Goal: Communication & Community: Answer question/provide support

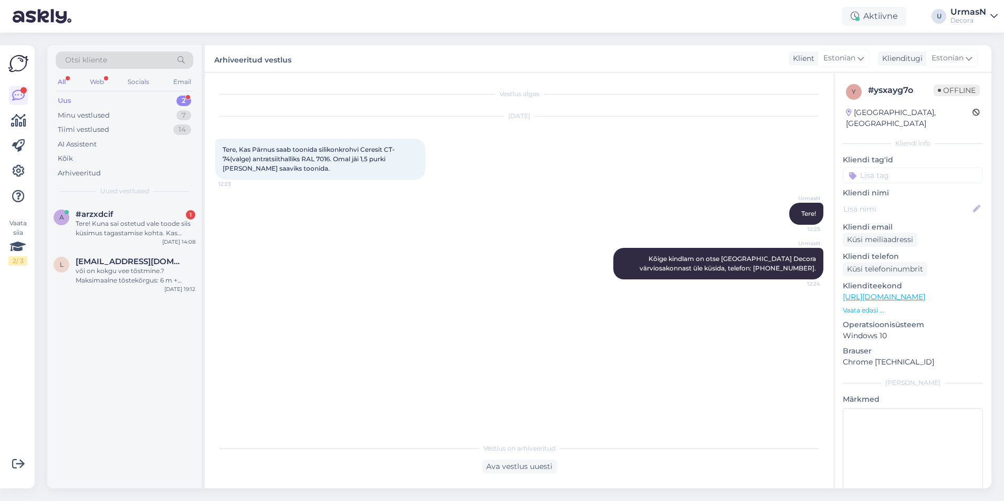
click at [147, 229] on div "Tere! Kuna sai ostetud vale toode siis küsimus tagastamise kohta. Kas lihtsalt …" at bounding box center [136, 228] width 120 height 19
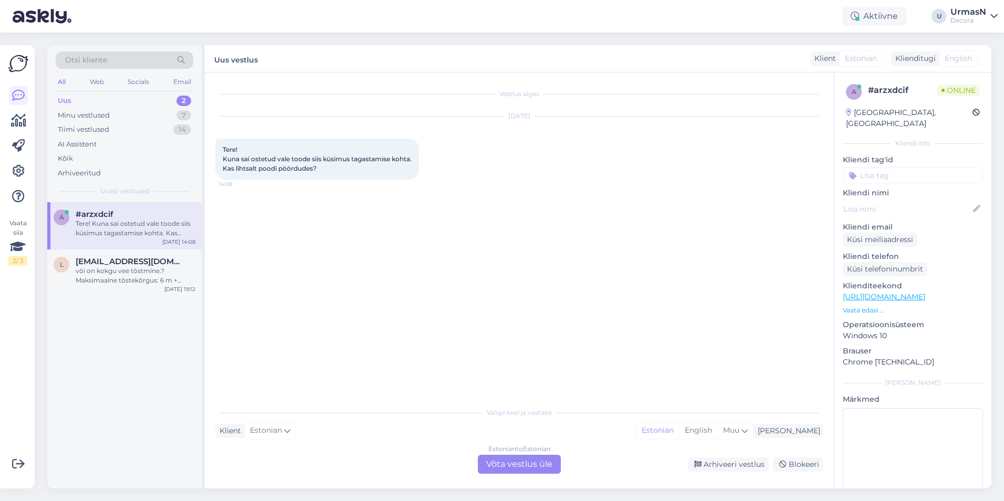
click at [509, 462] on div "Estonian to Estonian Võta vestlus üle" at bounding box center [519, 464] width 83 height 19
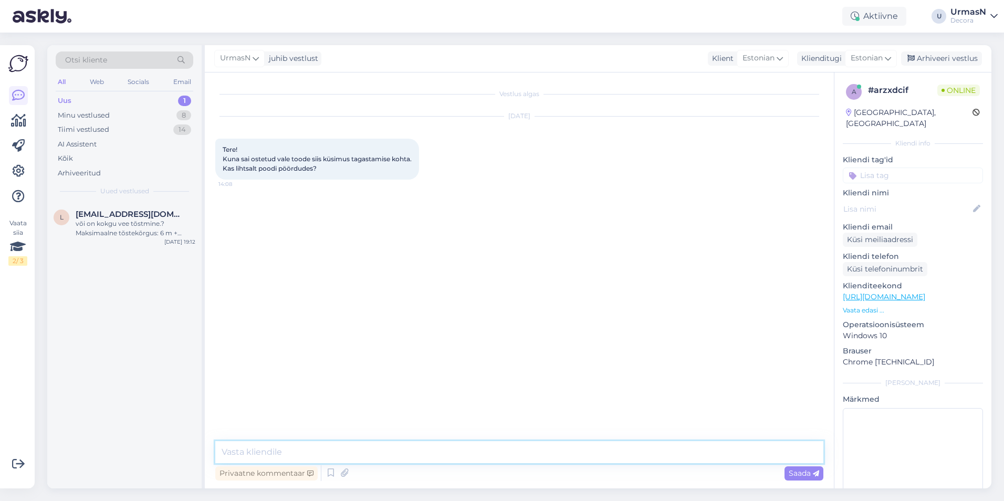
click at [346, 453] on textarea at bounding box center [519, 452] width 608 height 22
type textarea "Tere!"
type textarea "Tellimuse number palun."
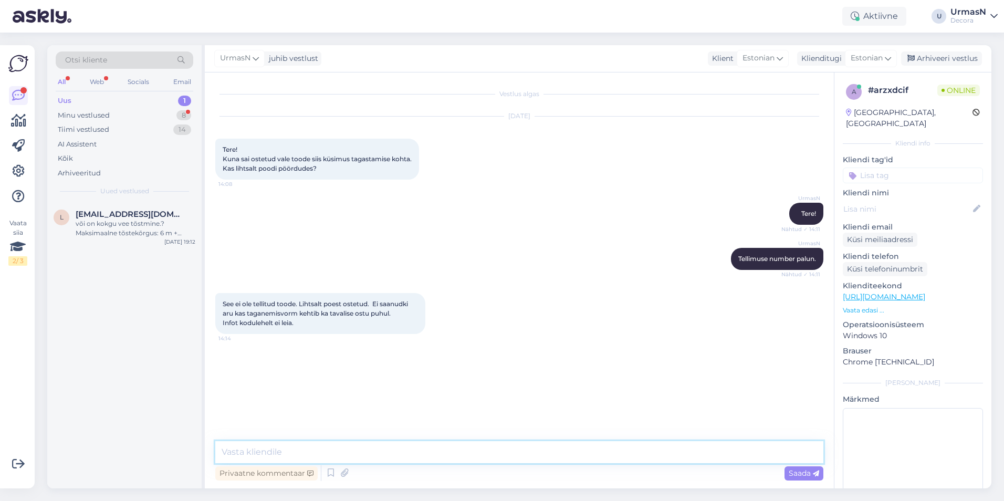
click at [266, 450] on textarea at bounding box center [519, 452] width 608 height 22
type textarea "Siis võite otse poodi pöörduda."
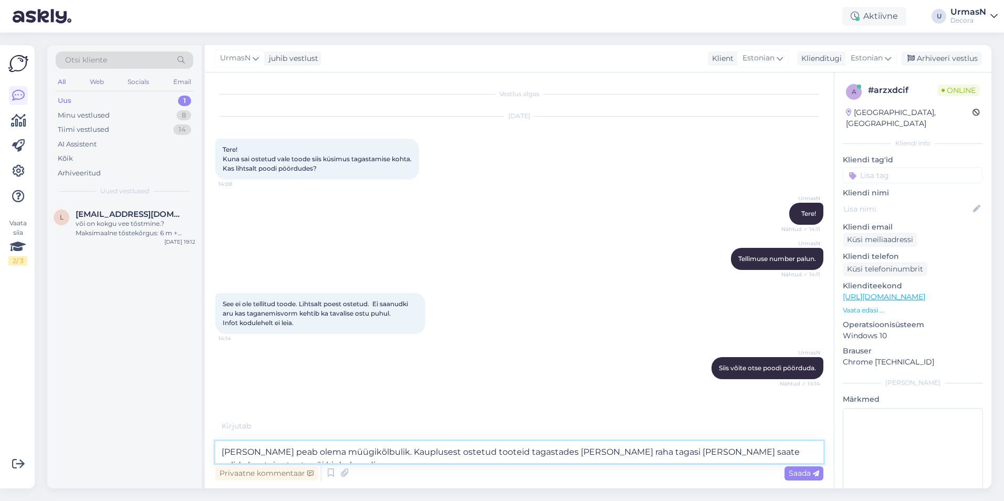
type textarea "[PERSON_NAME] peab olema müügikõlbulik. Kauplusest ostetud tooteid tagastades […"
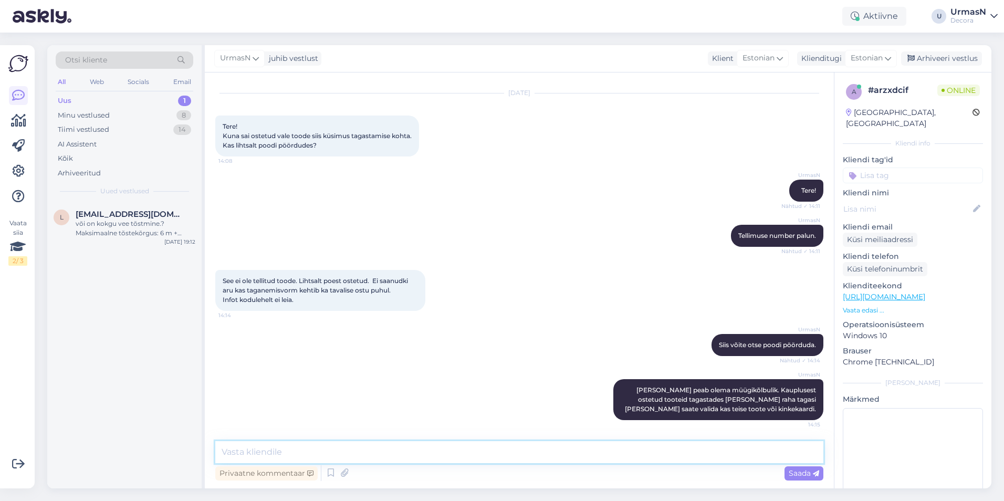
scroll to position [68, 0]
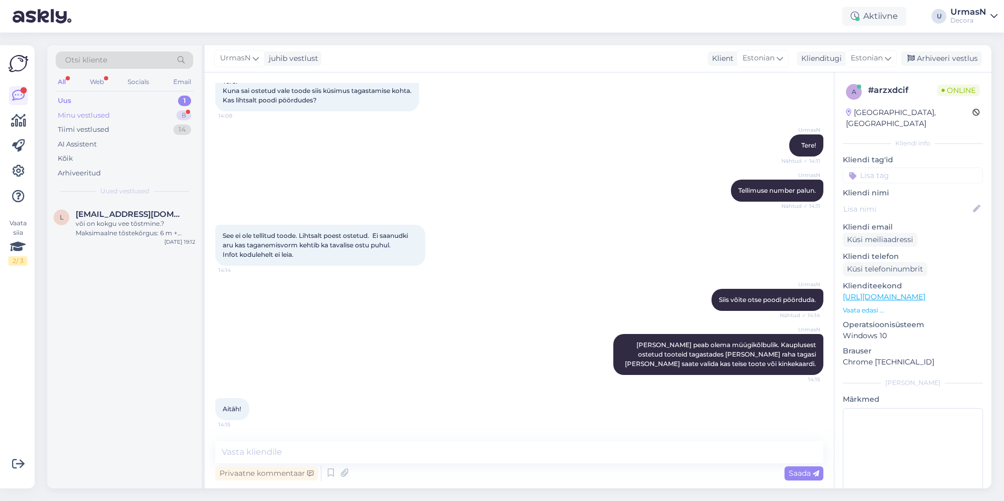
click at [120, 116] on div "Minu vestlused 8" at bounding box center [125, 115] width 138 height 15
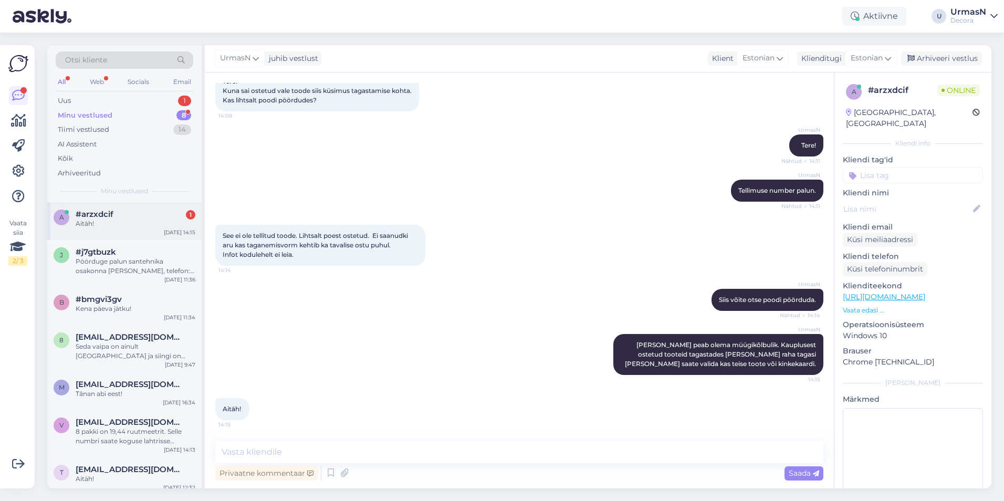
click at [108, 228] on div "Aitäh!" at bounding box center [136, 223] width 120 height 9
click at [150, 255] on div "#j7gtbuzk" at bounding box center [136, 251] width 120 height 9
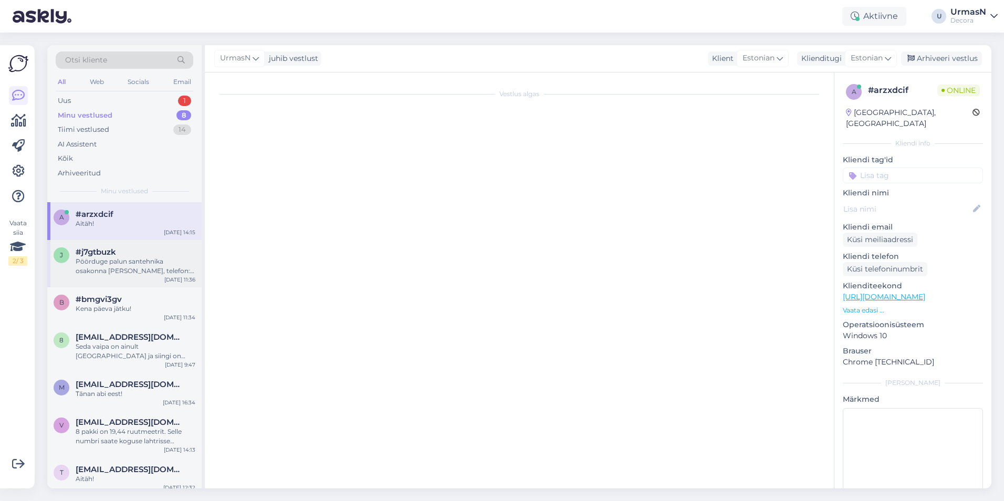
scroll to position [0, 0]
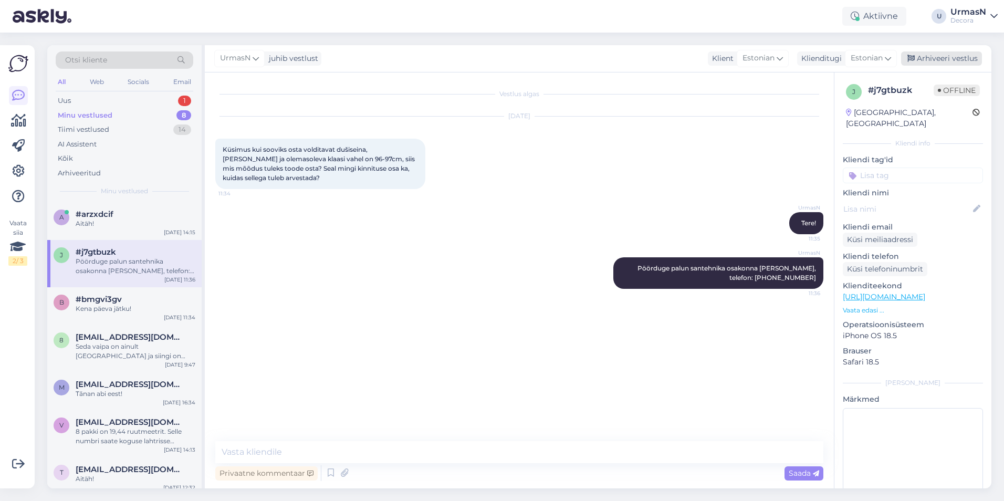
click at [939, 58] on div "Arhiveeri vestlus" at bounding box center [941, 58] width 81 height 14
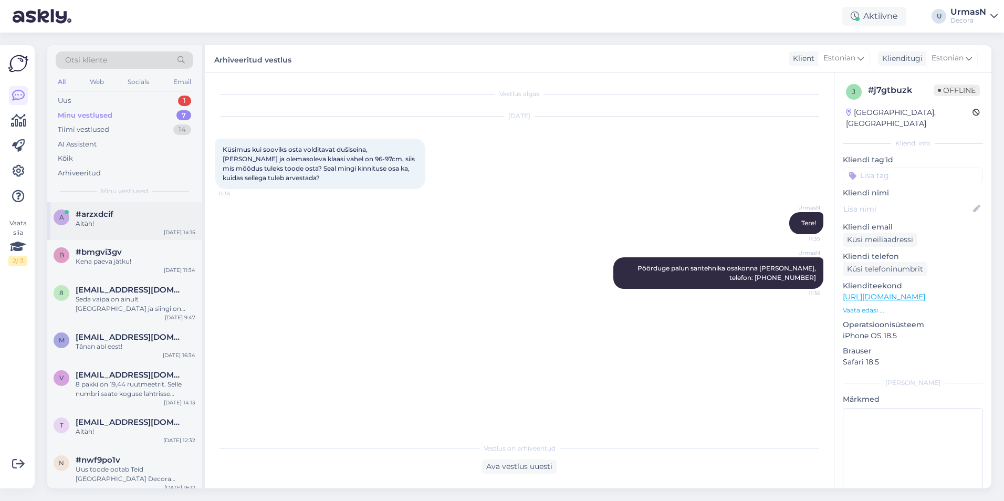
click at [102, 214] on span "#arzxdcif" at bounding box center [95, 214] width 38 height 9
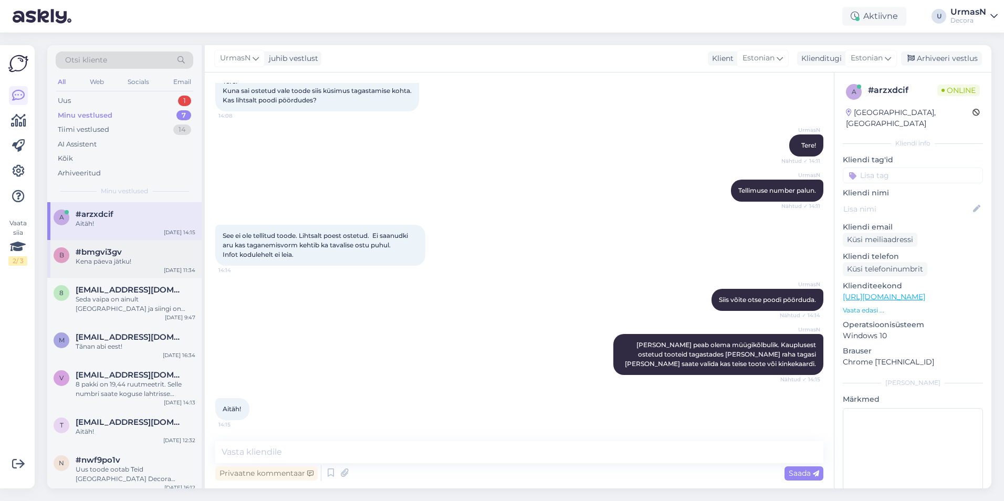
click at [139, 266] on div "Kena päeva jätku!" at bounding box center [136, 261] width 120 height 9
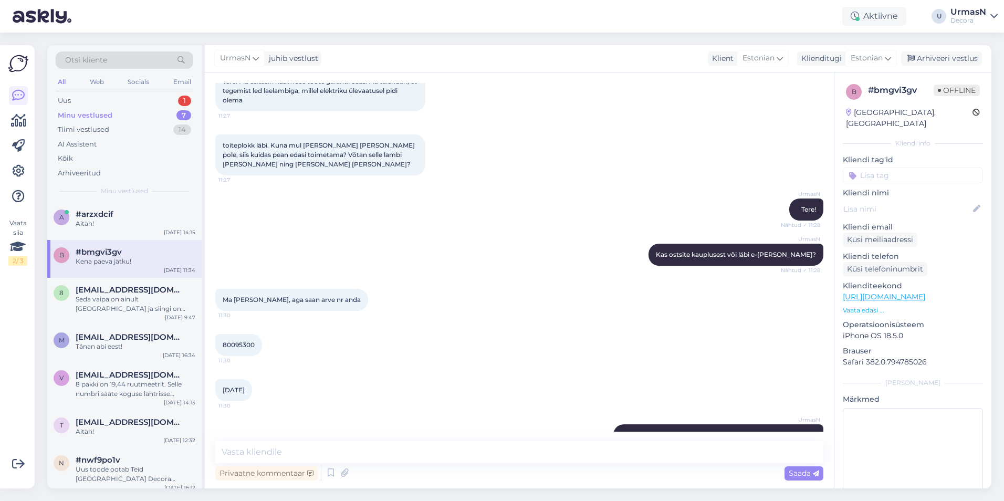
scroll to position [194, 0]
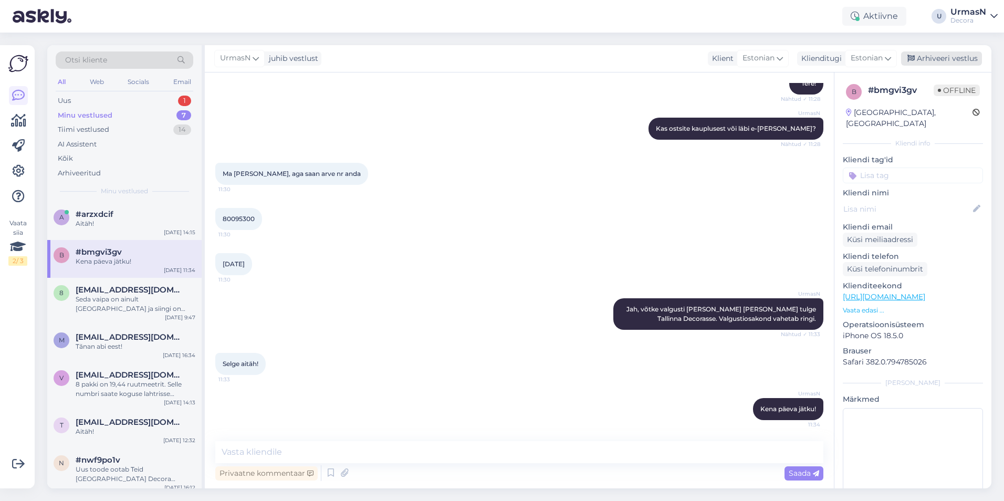
click at [938, 55] on div "Arhiveeri vestlus" at bounding box center [941, 58] width 81 height 14
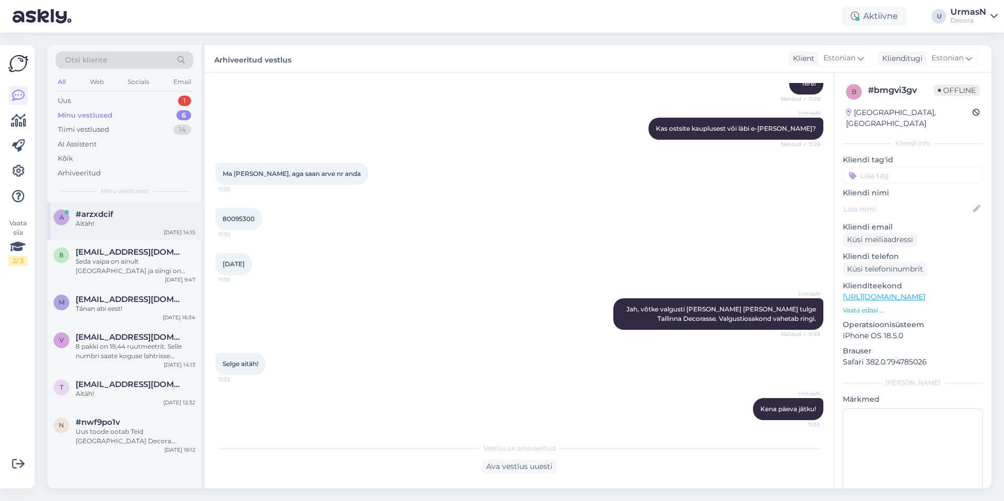
click at [113, 223] on div "Aitäh!" at bounding box center [136, 223] width 120 height 9
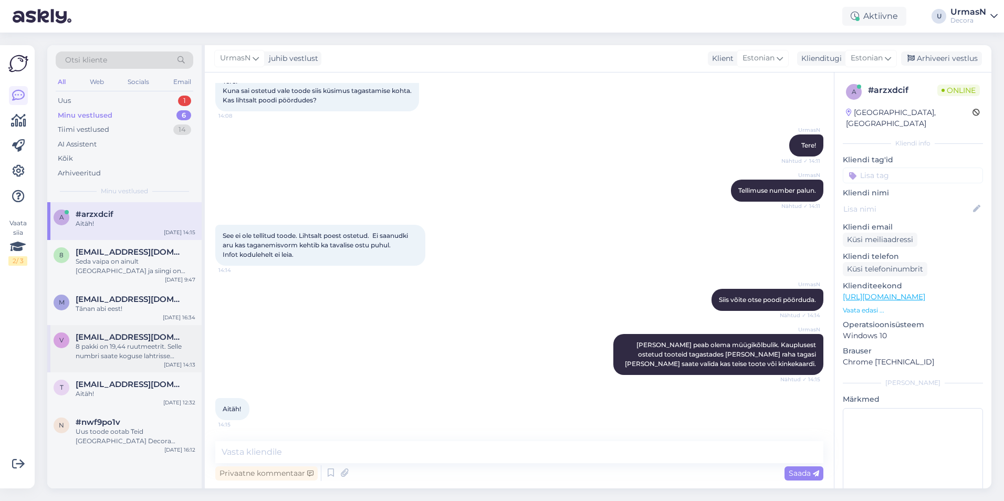
click at [132, 342] on div "8 pakki on 19,44 ruutmeetrit. Selle numbri saate koguse lahtrisse sisestada. Se…" at bounding box center [136, 351] width 120 height 19
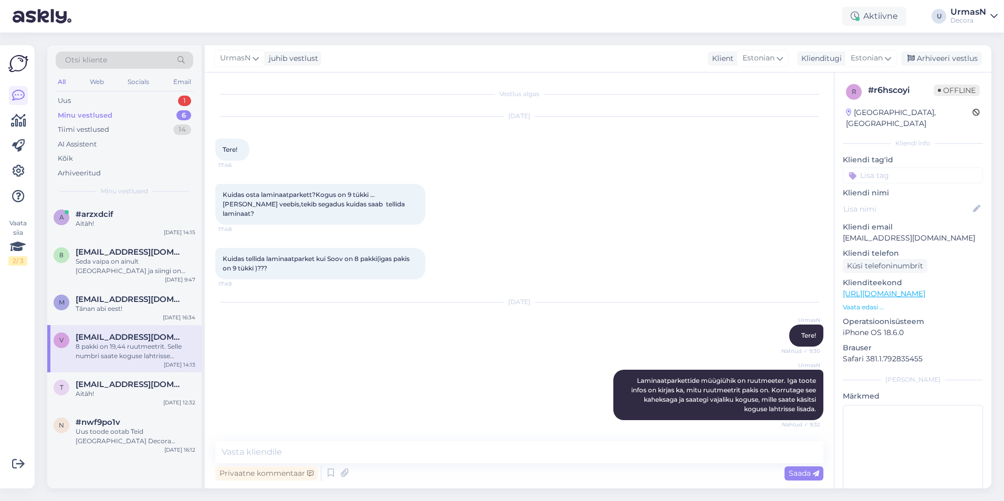
scroll to position [209, 0]
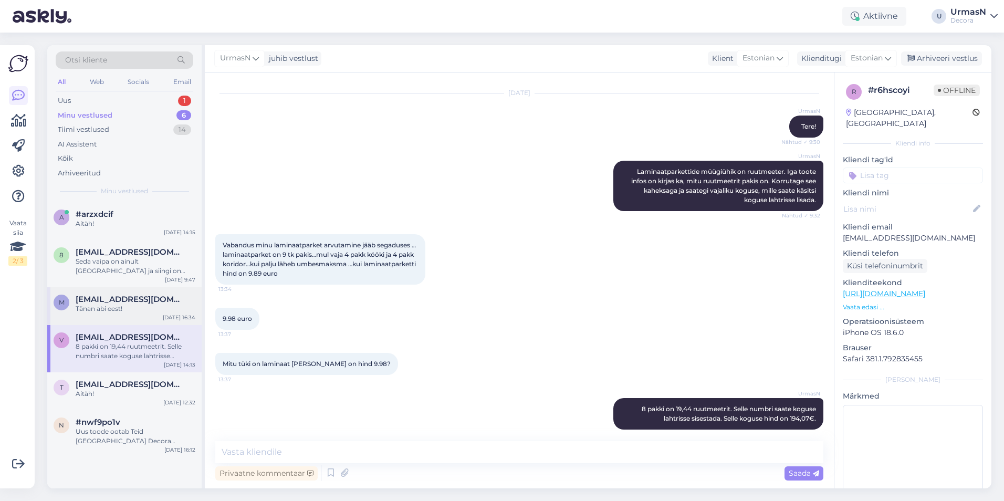
click at [124, 306] on div "Tãnan abi eest!" at bounding box center [136, 308] width 120 height 9
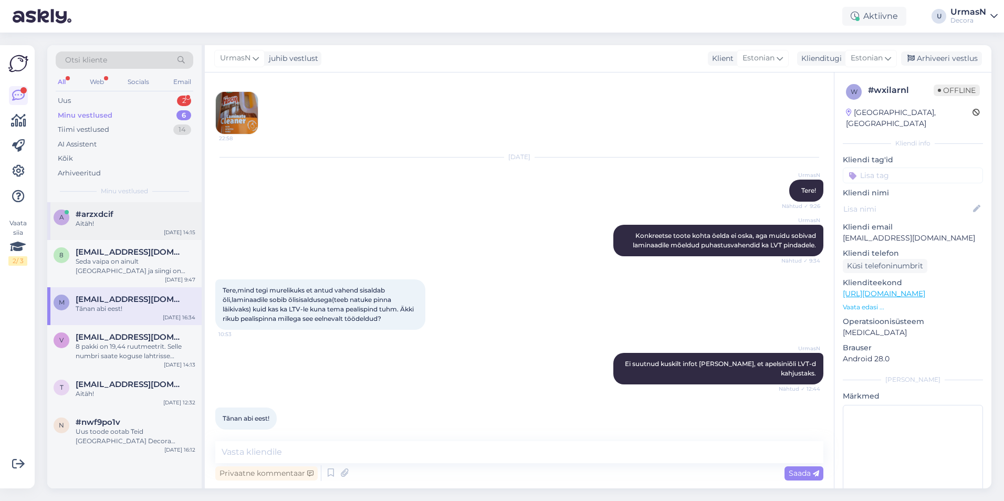
click at [126, 219] on div "Aitäh!" at bounding box center [136, 223] width 120 height 9
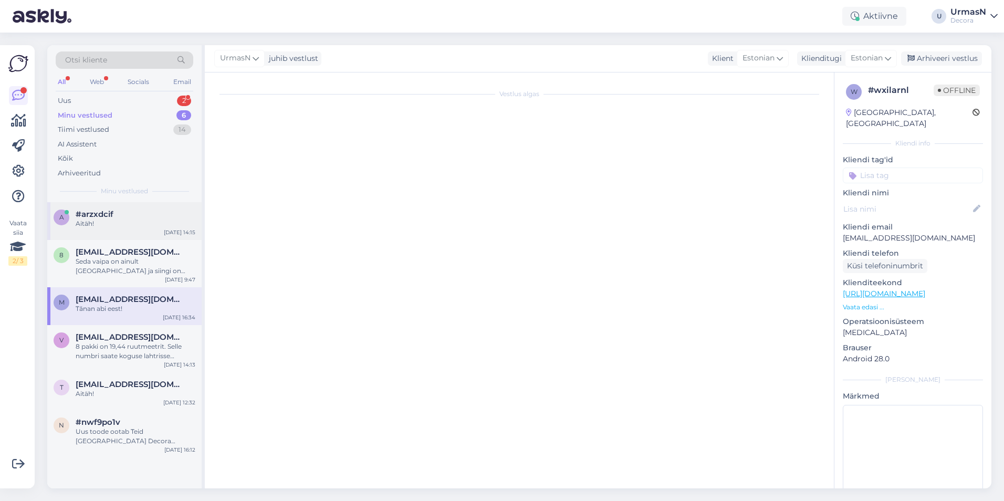
scroll to position [68, 0]
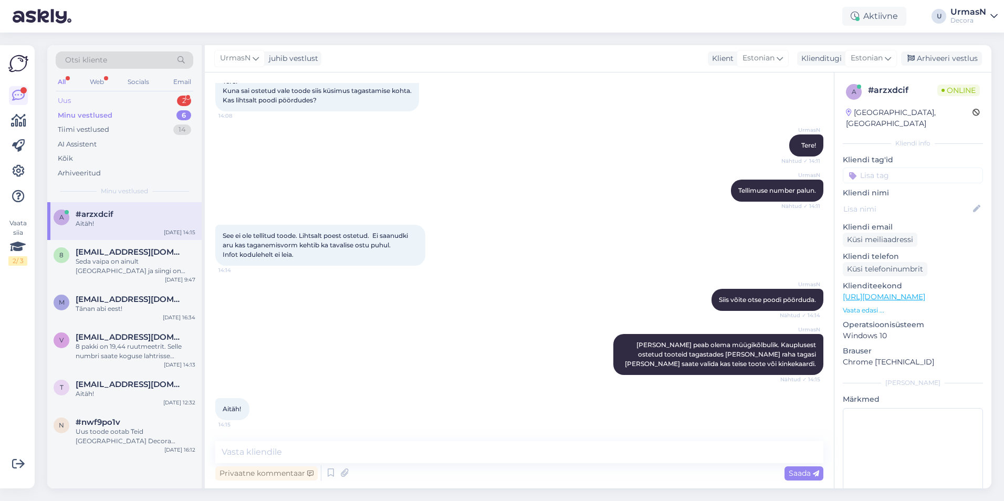
click at [96, 98] on div "Uus 2" at bounding box center [125, 100] width 138 height 15
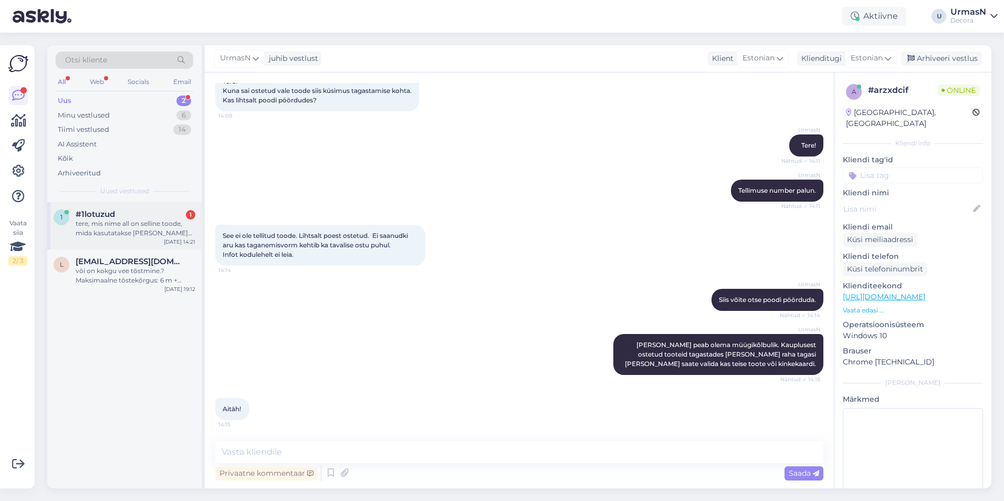
click at [107, 216] on span "#1lotuzud" at bounding box center [95, 214] width 39 height 9
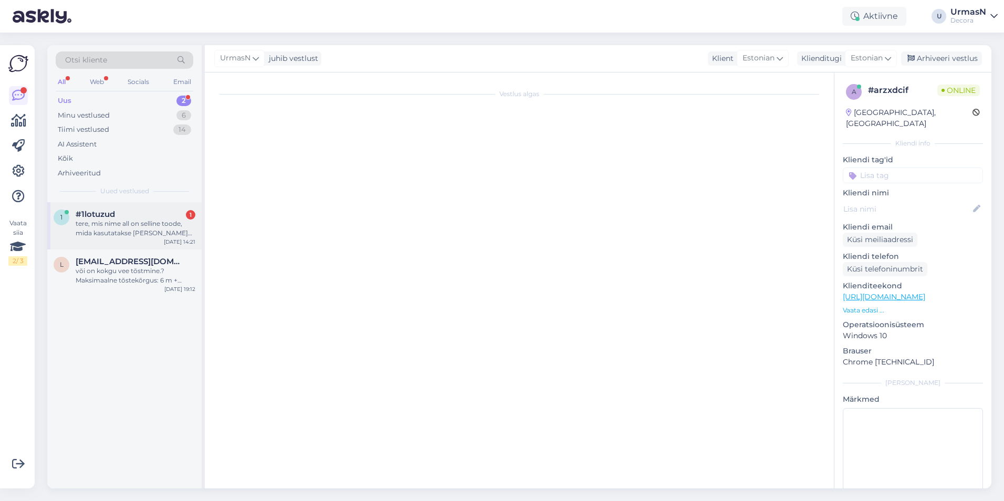
scroll to position [0, 0]
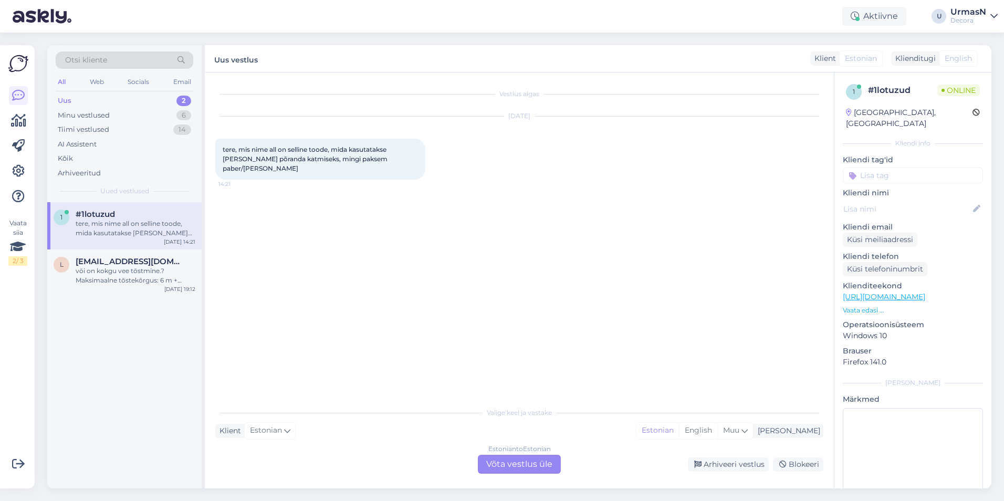
click at [502, 464] on div "Estonian to Estonian Võta vestlus üle" at bounding box center [519, 464] width 83 height 19
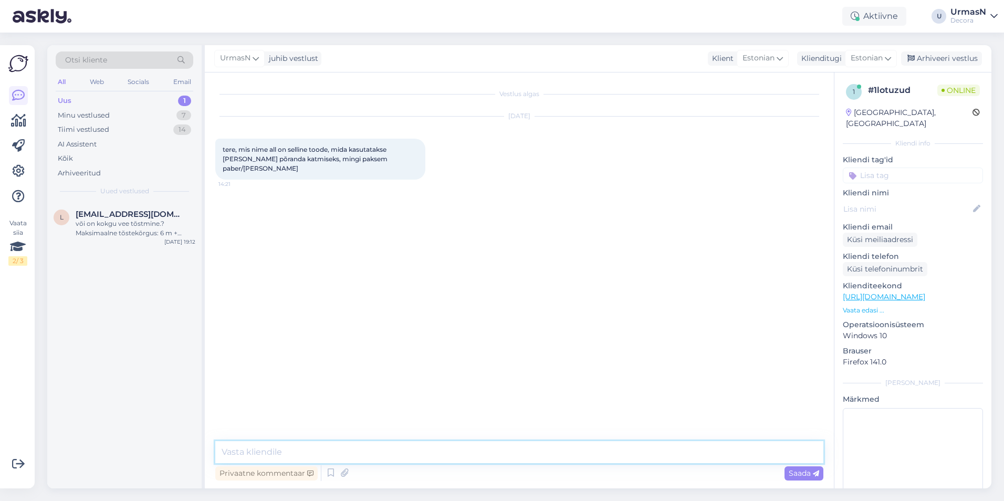
click at [249, 449] on textarea at bounding box center [519, 452] width 608 height 22
type textarea "Tere!"
click at [853, 306] on p "Vaata edasi ..." at bounding box center [913, 310] width 140 height 9
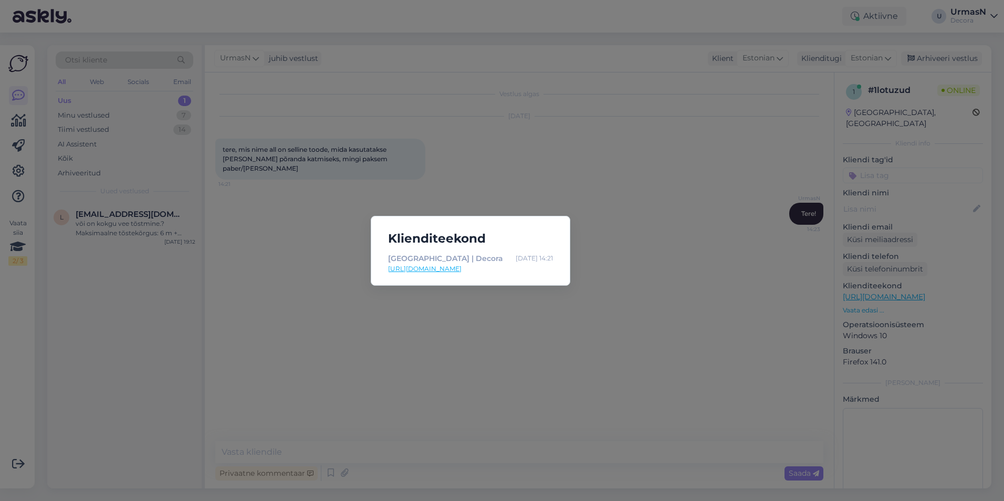
click at [477, 171] on div "Klienditeekond Tartu | Decora [DATE] 14:21 [URL][DOMAIN_NAME]" at bounding box center [502, 250] width 1004 height 501
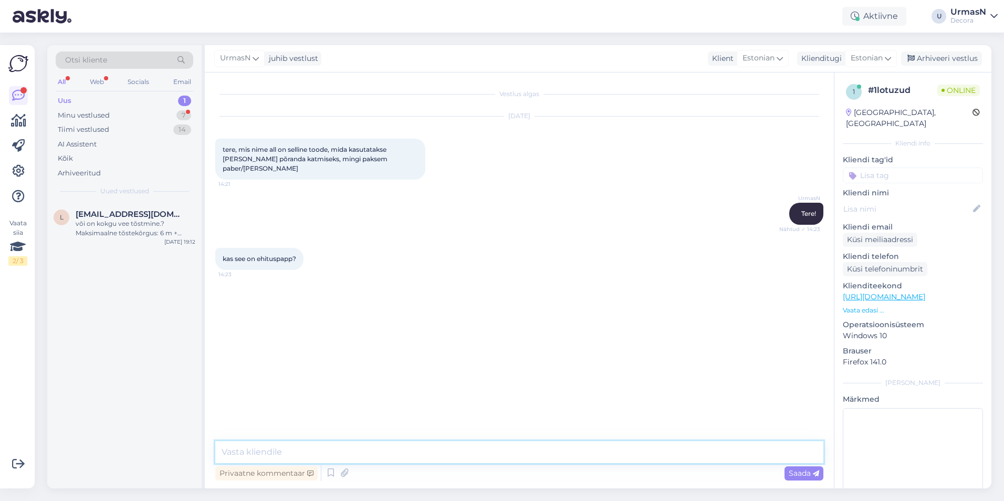
click at [312, 458] on textarea at bounding box center [519, 452] width 608 height 22
paste textarea "[URL][DOMAIN_NAME]"
type textarea "[URL][DOMAIN_NAME]"
click at [795, 473] on span "Saada" at bounding box center [804, 472] width 30 height 9
click at [247, 450] on textarea at bounding box center [519, 452] width 608 height 22
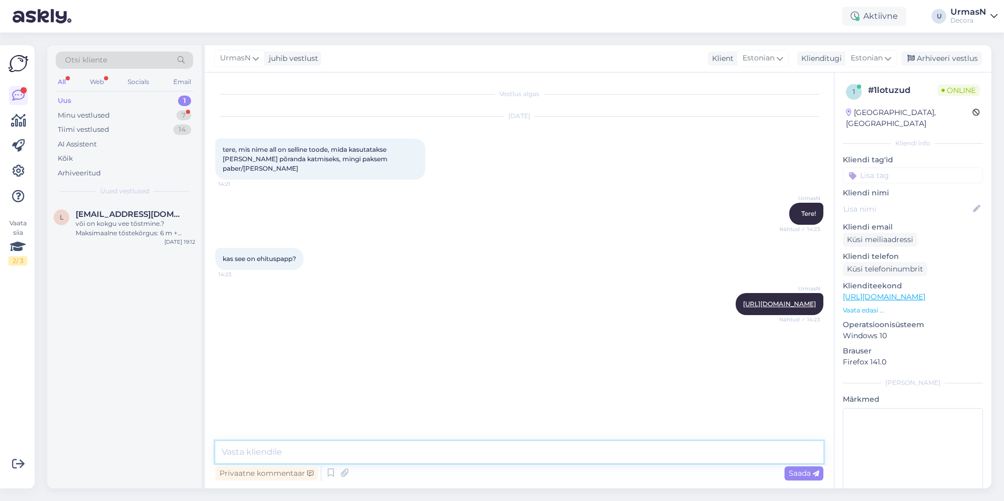
paste textarea "Kasutamiseks ehituse ajal põrandate katteks. Sobib ka seinte ja lagede soojustu…"
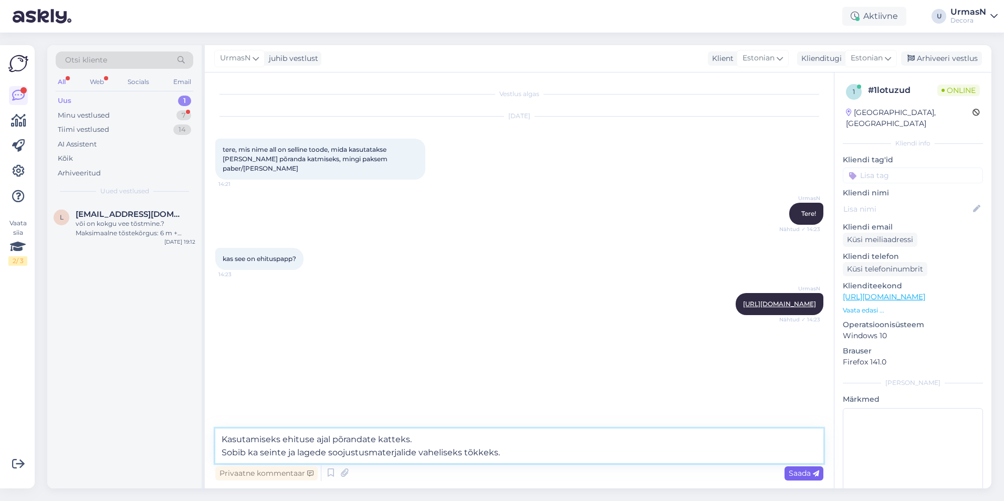
type textarea "Kasutamiseks ehituse ajal põrandate katteks. Sobib ka seinte ja lagede soojustu…"
click at [810, 470] on span "Saada" at bounding box center [804, 472] width 30 height 9
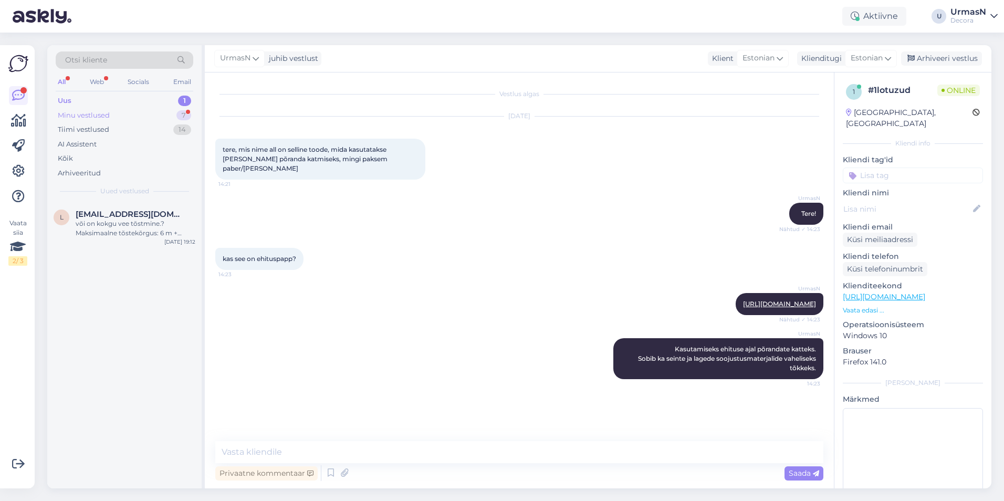
click at [137, 120] on div "Minu vestlused 7" at bounding box center [125, 115] width 138 height 15
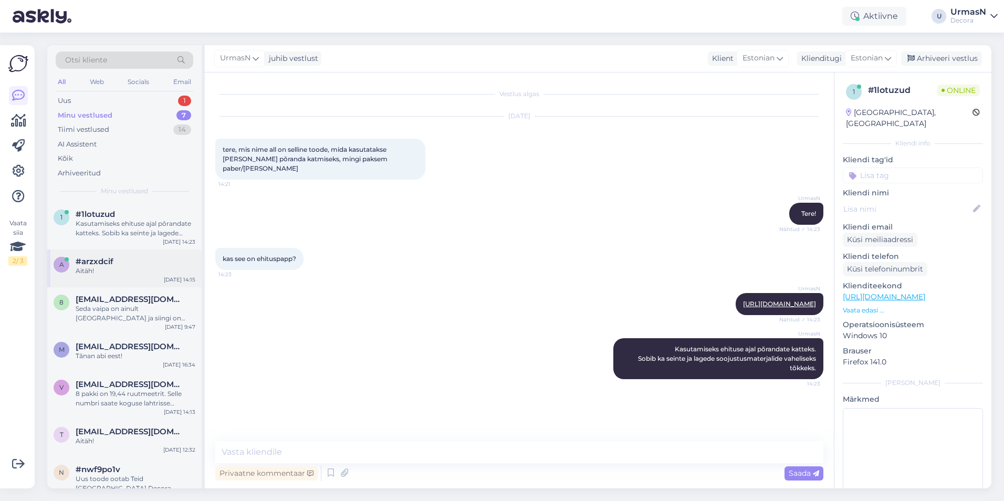
click at [142, 260] on div "#arzxdcif" at bounding box center [136, 261] width 120 height 9
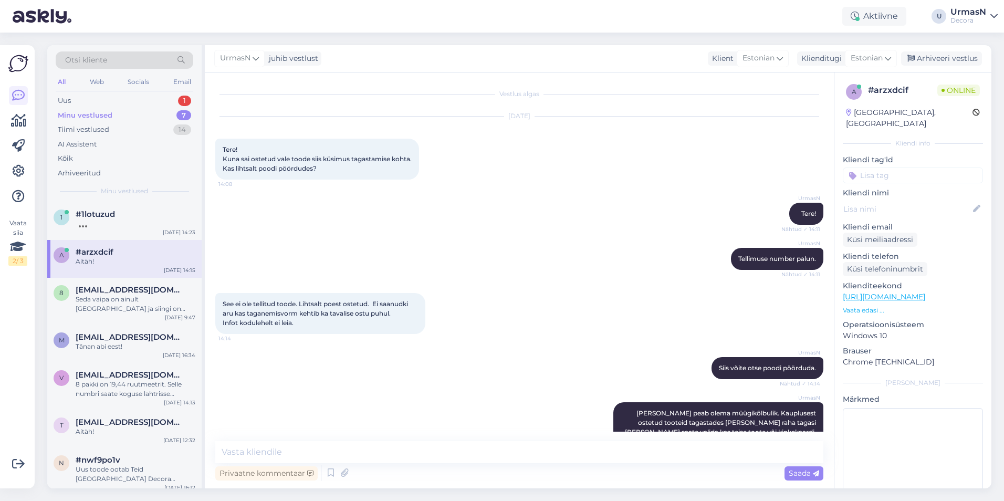
scroll to position [68, 0]
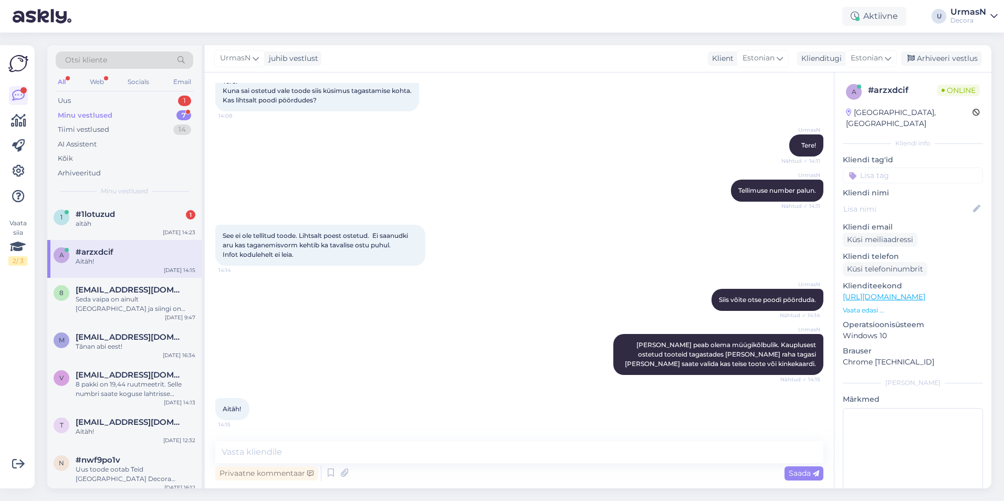
drag, startPoint x: 123, startPoint y: 225, endPoint x: 166, endPoint y: 244, distance: 47.5
click at [123, 225] on div "aitäh" at bounding box center [136, 223] width 120 height 9
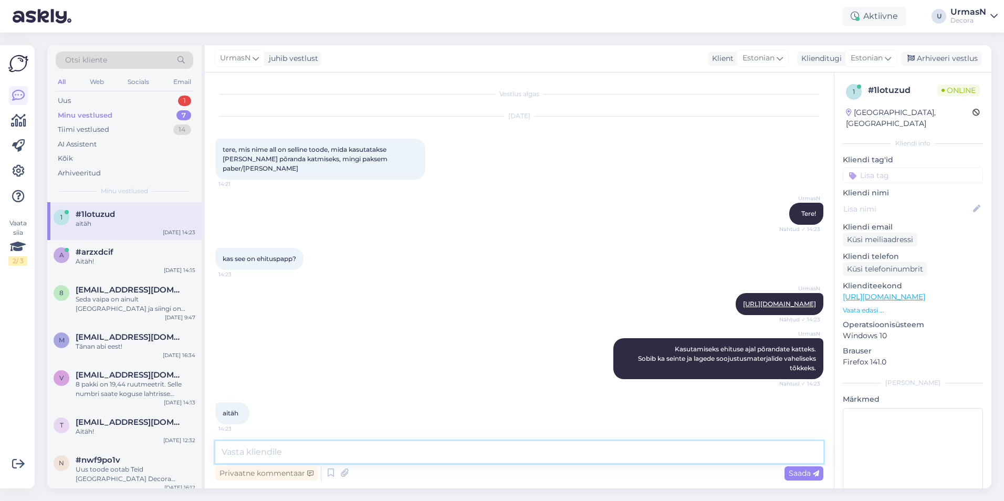
click at [316, 445] on textarea at bounding box center [519, 452] width 608 height 22
